Goal: Task Accomplishment & Management: Manage account settings

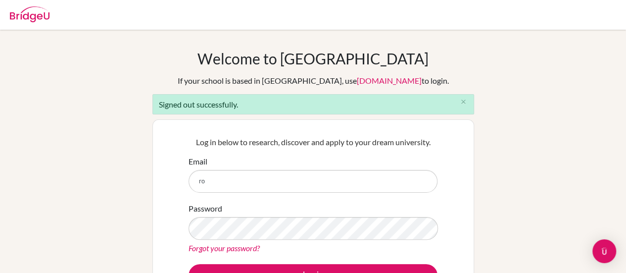
type input "[EMAIL_ADDRESS][DOMAIN_NAME]"
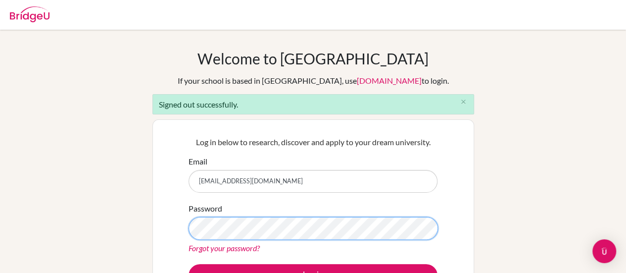
click at [189, 264] on button "Log in" at bounding box center [313, 275] width 249 height 23
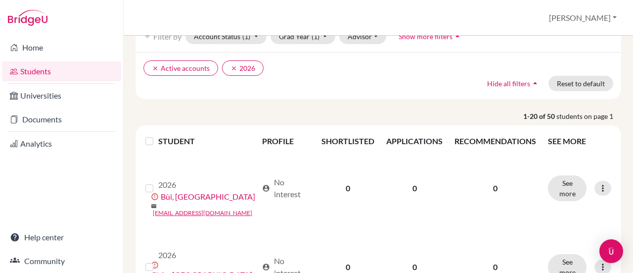
scroll to position [148, 0]
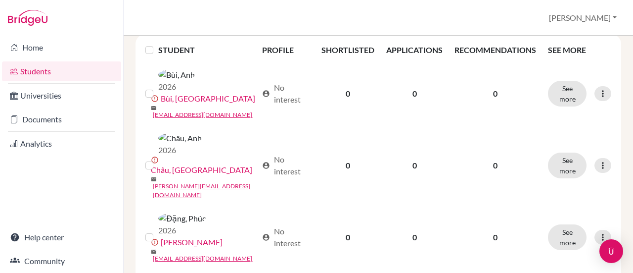
click at [3, 209] on div "Home Students Universities Documents Analytics Help center Community" at bounding box center [61, 154] width 123 height 237
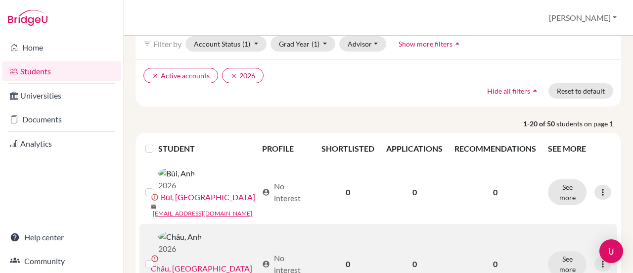
scroll to position [0, 0]
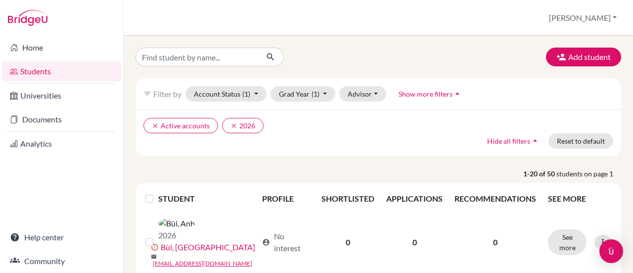
click at [384, 45] on div "Add student filter_list Filter by Account Status (1) Active accounts done Archi…" at bounding box center [379, 154] width 510 height 237
click at [309, 93] on button "Grad Year (1)" at bounding box center [303, 93] width 65 height 15
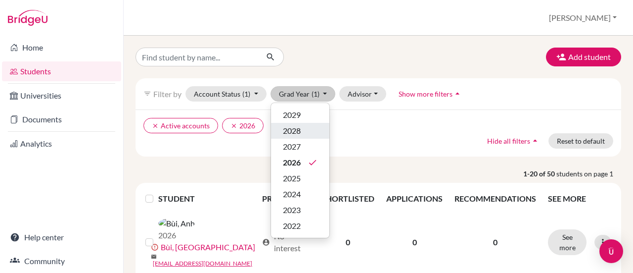
click at [308, 130] on div "2028" at bounding box center [300, 131] width 35 height 12
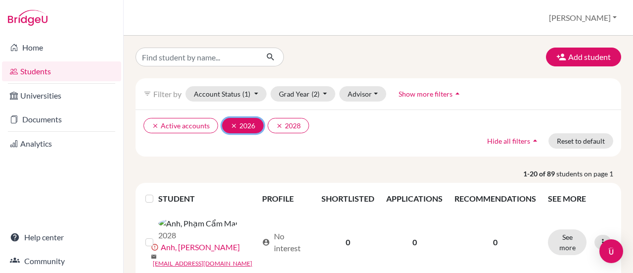
click at [232, 125] on icon "clear" at bounding box center [234, 125] width 7 height 7
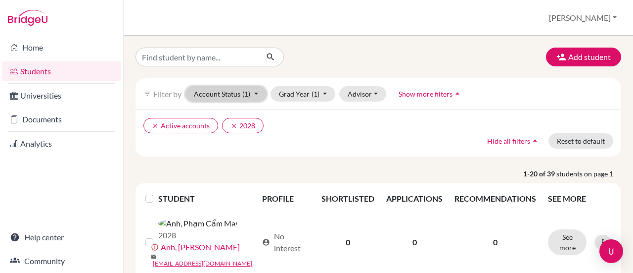
click at [254, 93] on button "Account Status (1)" at bounding box center [226, 93] width 81 height 15
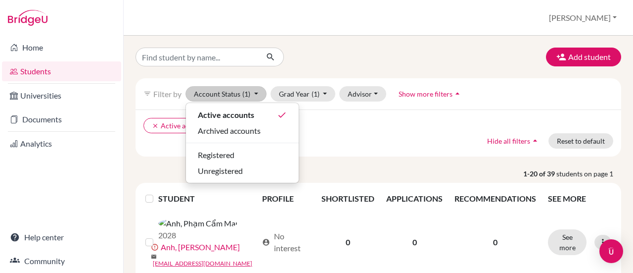
click at [336, 128] on ul "clear Active accounts clear 2028" at bounding box center [320, 125] width 353 height 15
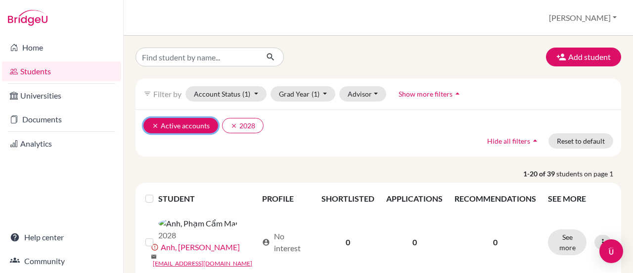
click at [151, 124] on button "clear Active accounts" at bounding box center [181, 125] width 75 height 15
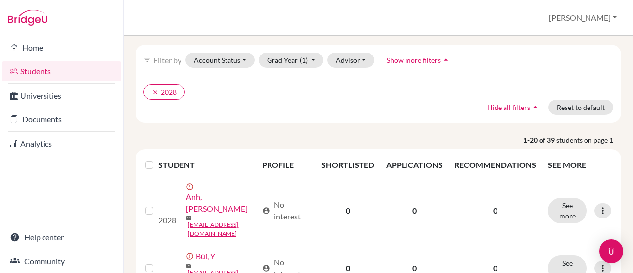
scroll to position [49, 0]
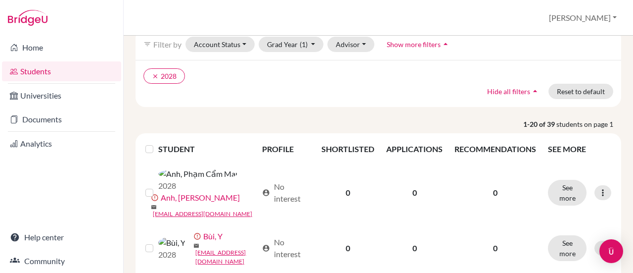
click at [157, 143] on label at bounding box center [157, 143] width 0 height 0
click at [0, 0] on input "checkbox" at bounding box center [0, 0] width 0 height 0
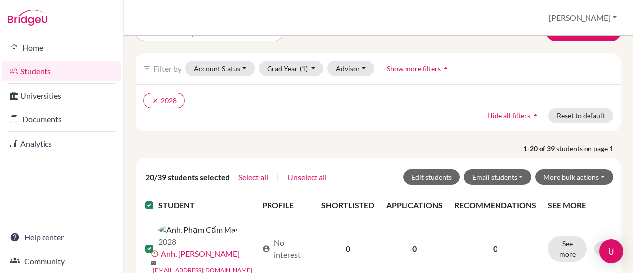
scroll to position [0, 0]
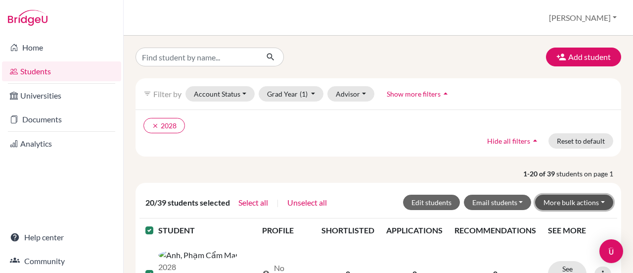
click at [579, 202] on button "More bulk actions" at bounding box center [574, 201] width 78 height 15
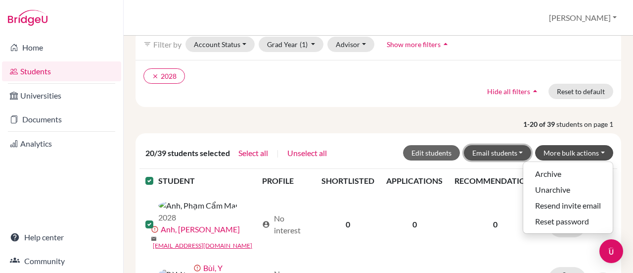
click at [516, 151] on button "Email students" at bounding box center [498, 152] width 68 height 15
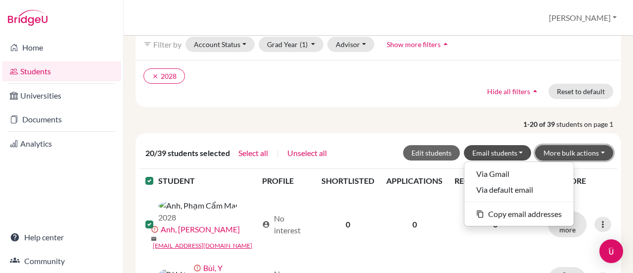
click at [574, 148] on button "More bulk actions" at bounding box center [574, 152] width 78 height 15
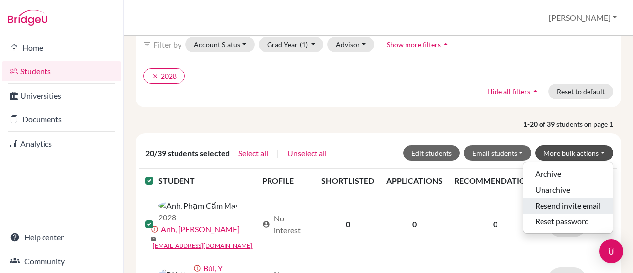
click at [565, 203] on button "Resend invite email" at bounding box center [569, 205] width 90 height 16
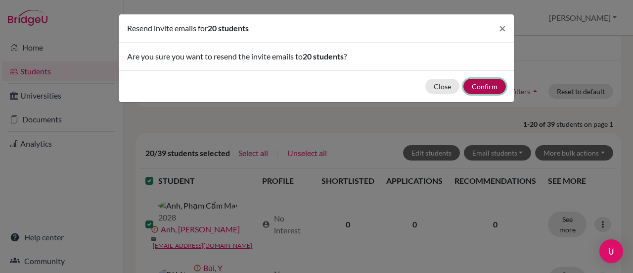
click at [487, 87] on button "Confirm" at bounding box center [485, 86] width 43 height 15
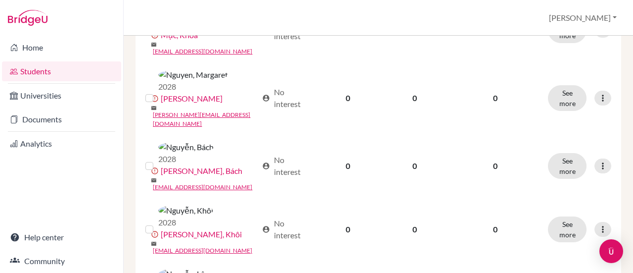
scroll to position [1189, 0]
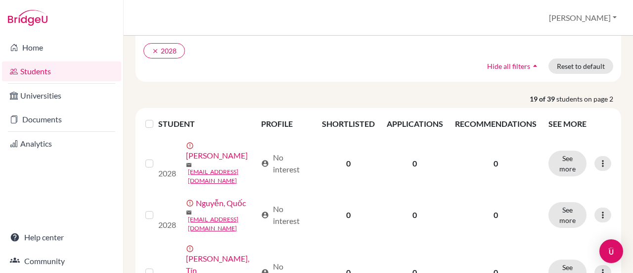
scroll to position [148, 0]
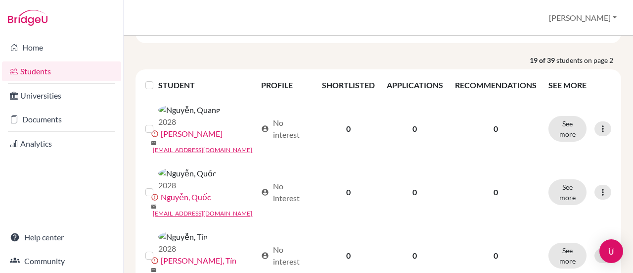
click at [157, 79] on label at bounding box center [157, 79] width 0 height 0
click at [0, 0] on input "checkbox" at bounding box center [0, 0] width 0 height 0
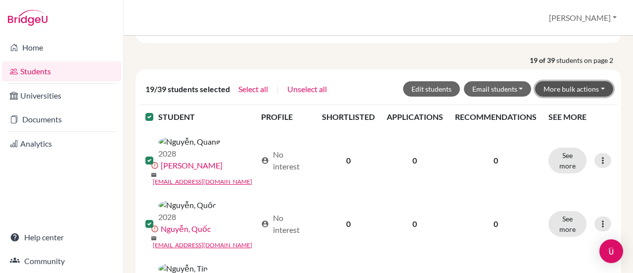
click at [585, 88] on button "More bulk actions" at bounding box center [574, 88] width 78 height 15
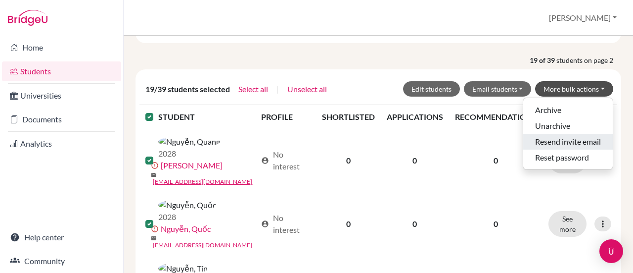
click at [537, 141] on button "Resend invite email" at bounding box center [569, 142] width 90 height 16
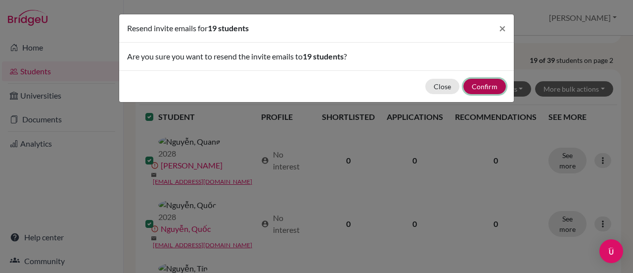
click at [486, 89] on button "Confirm" at bounding box center [485, 86] width 43 height 15
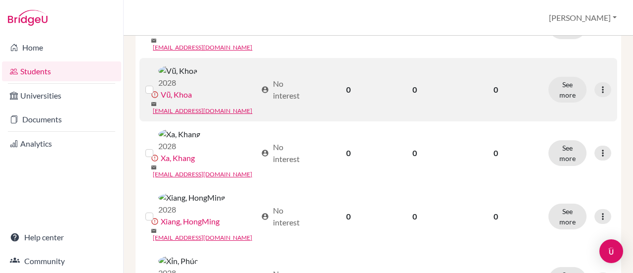
scroll to position [1178, 0]
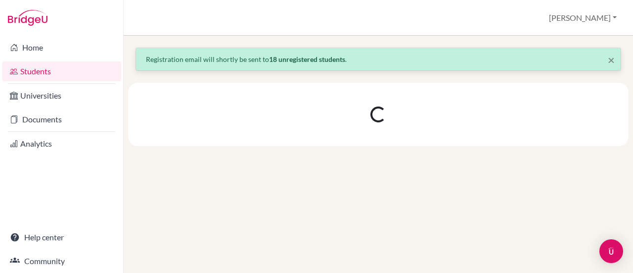
scroll to position [0, 0]
